Goal: Information Seeking & Learning: Understand process/instructions

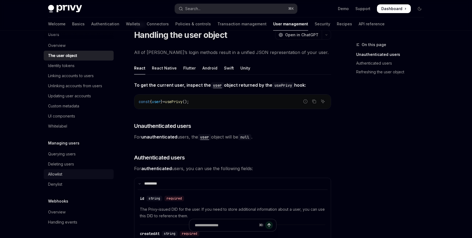
scroll to position [21, 0]
click at [61, 172] on div "Allowlist" at bounding box center [55, 174] width 14 height 7
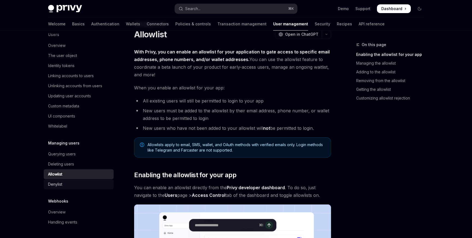
click at [59, 186] on div "Denylist" at bounding box center [55, 184] width 14 height 7
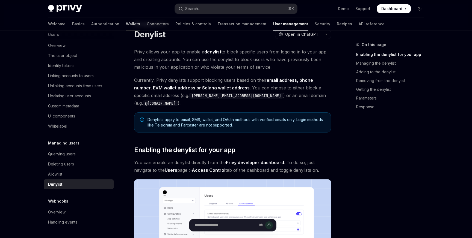
click at [126, 26] on link "Wallets" at bounding box center [133, 23] width 14 height 13
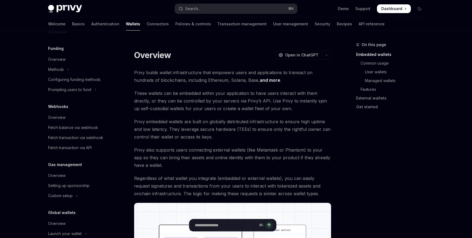
scroll to position [237, 0]
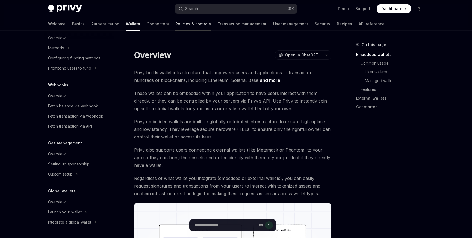
click at [175, 25] on link "Policies & controls" at bounding box center [192, 23] width 35 height 13
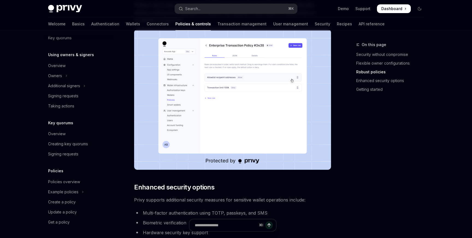
scroll to position [458, 0]
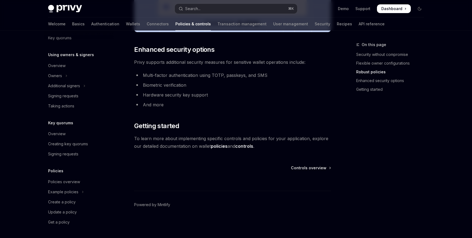
click at [184, 78] on li "Multi-factor authentication using TOTP, passkeys, and SMS" at bounding box center [232, 76] width 197 height 8
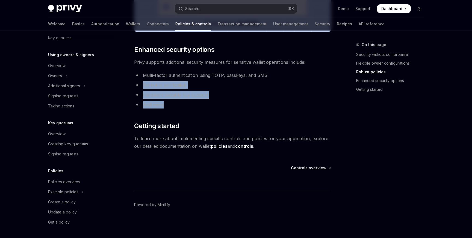
drag, startPoint x: 175, startPoint y: 102, endPoint x: 138, endPoint y: 80, distance: 42.9
click at [138, 80] on ul "Multi-factor authentication using TOTP, passkeys, and SMS Biometric verificatio…" at bounding box center [232, 90] width 197 height 37
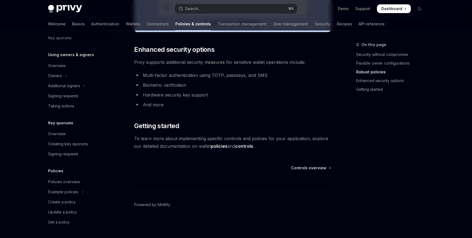
drag, startPoint x: 164, startPoint y: 89, endPoint x: 169, endPoint y: 90, distance: 5.2
click at [164, 89] on li "Biometric verification" at bounding box center [232, 85] width 197 height 8
click at [80, 193] on button "Example policies" at bounding box center [79, 192] width 70 height 10
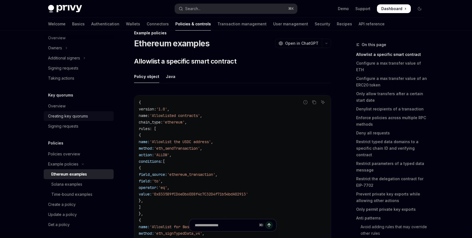
scroll to position [181, 0]
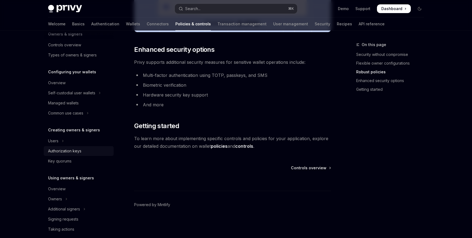
scroll to position [28, 0]
click at [78, 152] on div "Authorization keys" at bounding box center [64, 150] width 33 height 7
type textarea "*"
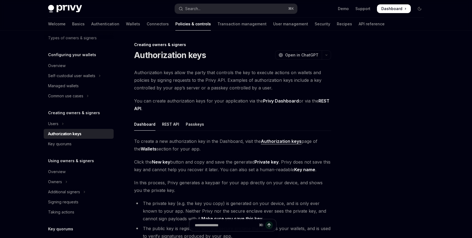
scroll to position [44, 0]
